Goal: Information Seeking & Learning: Learn about a topic

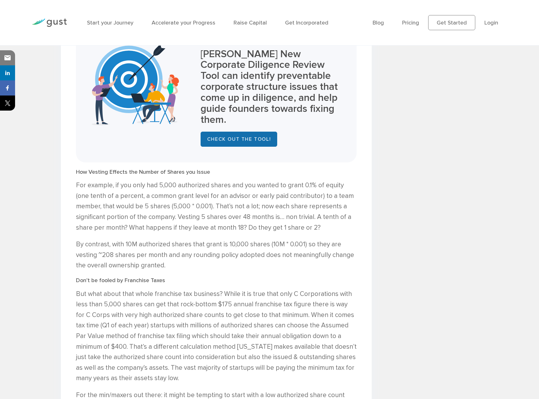
scroll to position [628, 0]
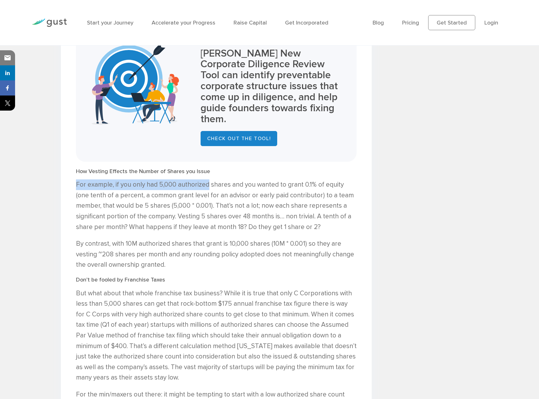
drag, startPoint x: 175, startPoint y: 178, endPoint x: 210, endPoint y: 176, distance: 35.2
click at [210, 176] on div "Start with 10M shares. Yes, Ten Million. Peter Swan , CEO , Gust INC 26 Jun 202…" at bounding box center [216, 190] width 311 height 1269
click at [210, 179] on p "For example, if you only had 5,000 authorized shares and you wanted to grant 0.…" at bounding box center [216, 205] width 281 height 53
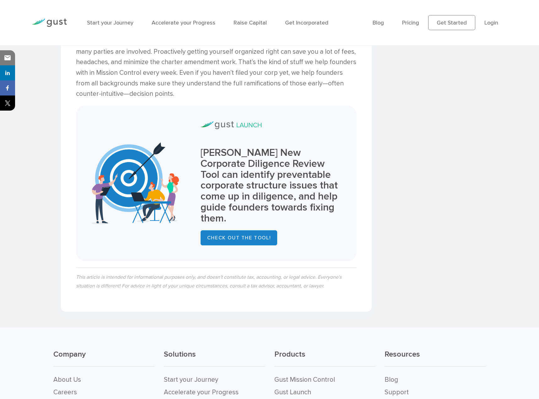
scroll to position [1192, 0]
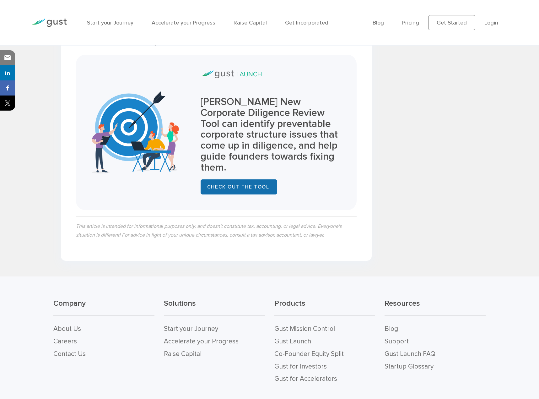
click at [238, 179] on link "Check out the Tool!" at bounding box center [239, 186] width 77 height 15
click at [113, 28] on div "Start your Journey Accelerate your Progress Raise Capital Get Incorporated" at bounding box center [225, 22] width 286 height 27
click at [110, 21] on link "Start your Journey" at bounding box center [110, 22] width 46 height 7
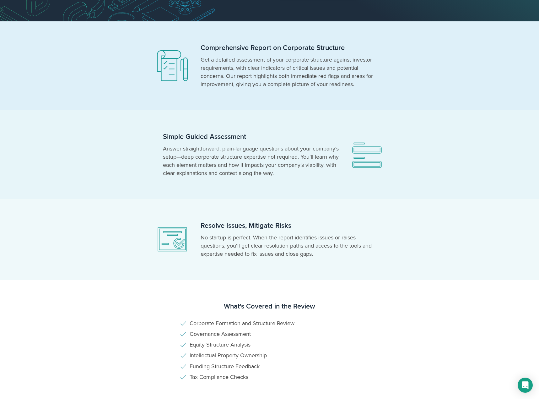
scroll to position [251, 0]
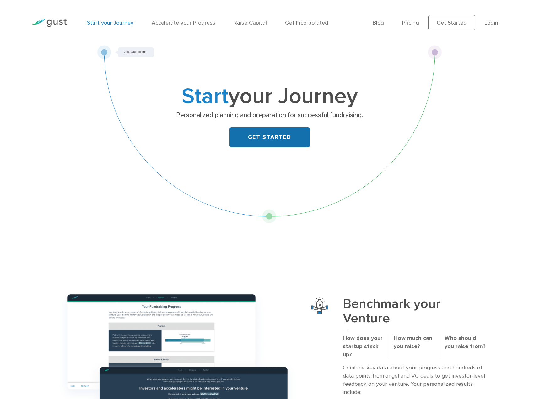
click at [276, 136] on link "GET STARTED" at bounding box center [269, 137] width 80 height 20
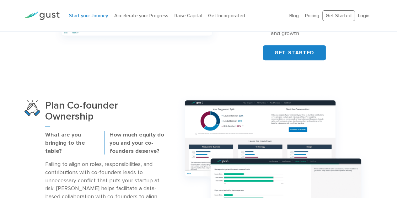
scroll to position [408, 0]
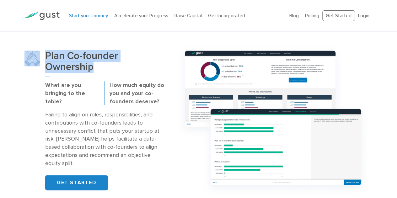
drag, startPoint x: 104, startPoint y: 62, endPoint x: 56, endPoint y: 50, distance: 48.6
click at [36, 42] on div "Plan Co-founder Ownership What are you bringing to the table? How much equity d…" at bounding box center [198, 120] width 357 height 157
click at [140, 65] on h3 "Plan Co-founder Ownership" at bounding box center [104, 64] width 119 height 26
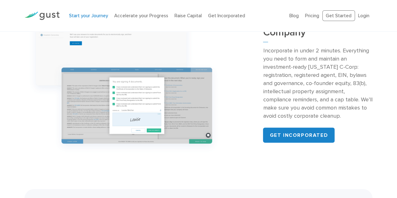
scroll to position [628, 0]
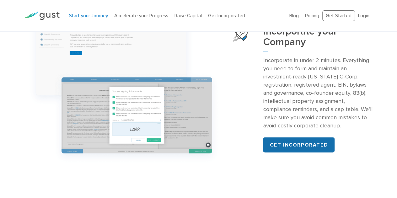
click at [292, 137] on link "Get incorporated" at bounding box center [299, 144] width 72 height 15
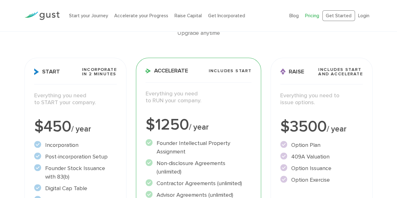
scroll to position [126, 0]
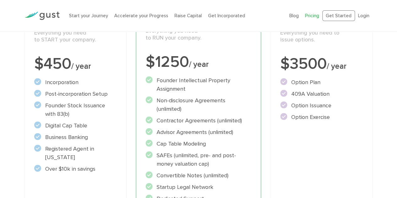
drag, startPoint x: 105, startPoint y: 174, endPoint x: 55, endPoint y: 167, distance: 50.3
click at [55, 167] on div "Start Incorporate in 2 Minutes Everything you need to START your company. $450 …" at bounding box center [75, 132] width 102 height 274
click at [103, 170] on li "Over $10k in savings" at bounding box center [75, 169] width 83 height 8
click at [105, 170] on li "Over $10k in savings" at bounding box center [75, 169] width 83 height 8
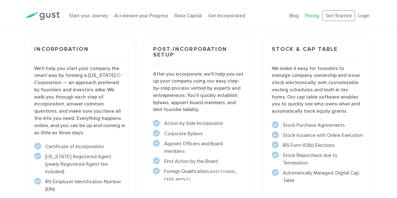
scroll to position [471, 0]
